Goal: Information Seeking & Learning: Learn about a topic

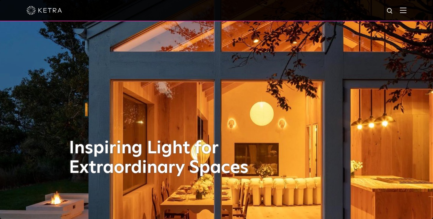
click at [405, 12] on img at bounding box center [403, 10] width 6 height 6
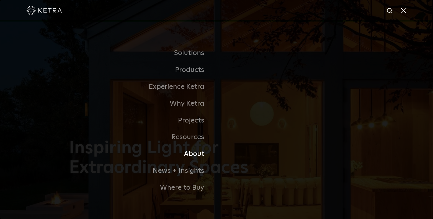
click at [190, 151] on link "About" at bounding box center [143, 153] width 148 height 17
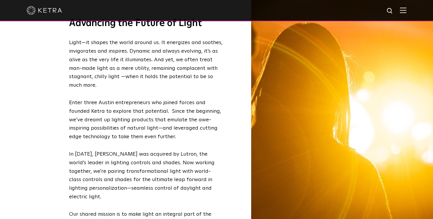
scroll to position [216, 0]
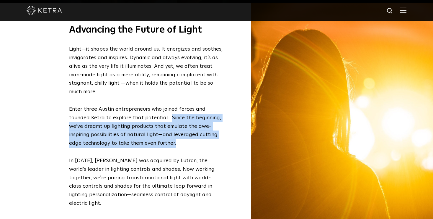
drag, startPoint x: 167, startPoint y: 117, endPoint x: 173, endPoint y: 142, distance: 26.0
click at [173, 142] on p "Enter three Austin entrepreneurs who joined forces and founded Ketra to explore…" at bounding box center [146, 126] width 154 height 43
copy p "Since the beginning, we’ve dreamt up lighting products that emulate the awe-ins…"
click at [400, 10] on img at bounding box center [403, 10] width 6 height 6
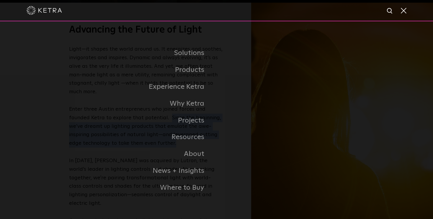
click at [390, 9] on img at bounding box center [390, 10] width 7 height 7
type input "art"
click at [372, 6] on button "Search" at bounding box center [376, 10] width 9 height 9
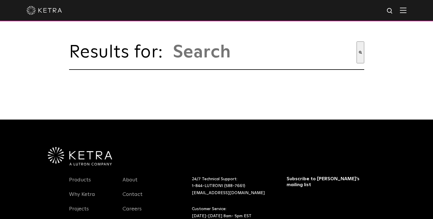
type input "art"
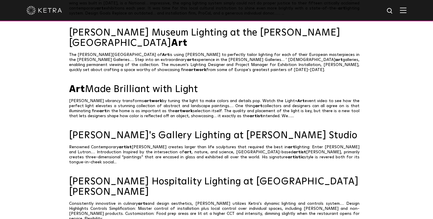
scroll to position [167, 0]
click at [167, 84] on link "Art Made Brilliant with Light" at bounding box center [216, 89] width 295 height 10
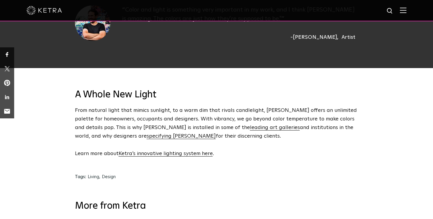
scroll to position [1113, 0]
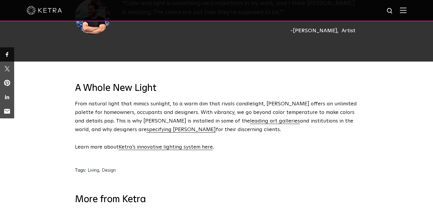
drag, startPoint x: 76, startPoint y: 95, endPoint x: 198, endPoint y: 123, distance: 124.6
click at [198, 123] on p "From natural light that mimics sunlight, to a warm dim that rivals candlelight,…" at bounding box center [217, 117] width 284 height 34
drag, startPoint x: 197, startPoint y: 122, endPoint x: 69, endPoint y: 92, distance: 131.8
click at [69, 92] on div "A Whole New Light From natural light that mimics sunlight, to a warm dim that r…" at bounding box center [216, 116] width 295 height 69
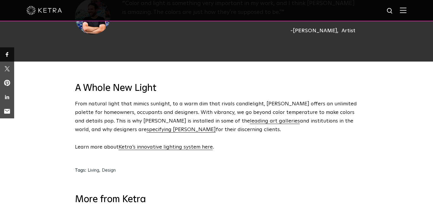
copy p "From natural light that mimics sunlight, to a warm dim that rivals candlelight,…"
